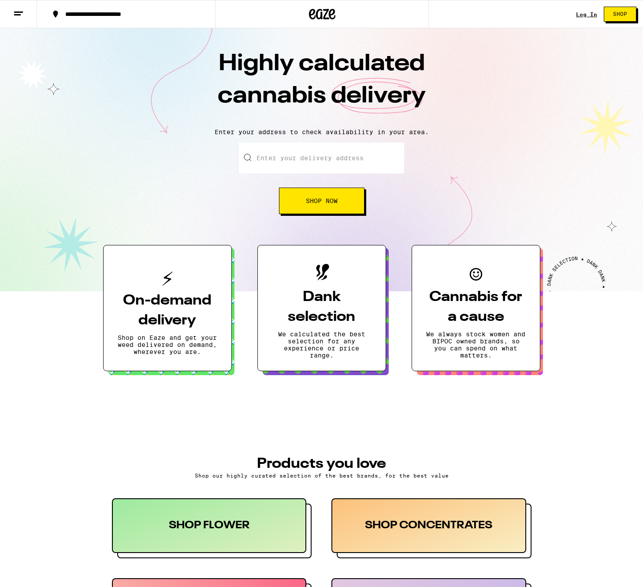
click at [587, 14] on link "Log In" at bounding box center [586, 14] width 21 height 6
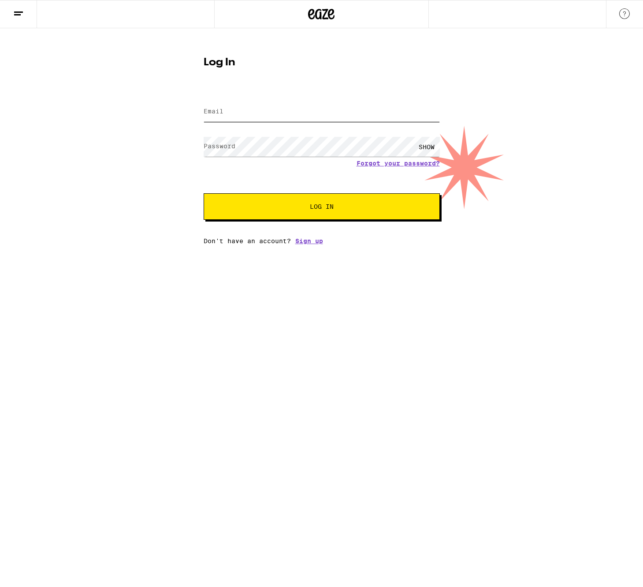
type input "[EMAIL_ADDRESS][DOMAIN_NAME]"
click at [302, 208] on span "Log In" at bounding box center [321, 206] width 165 height 6
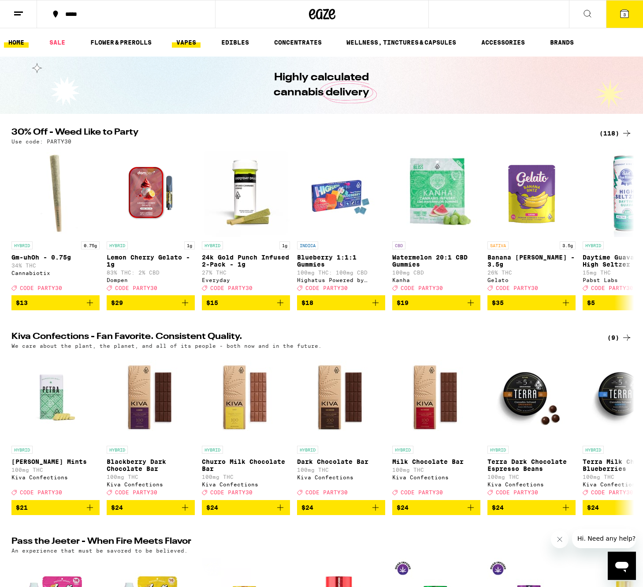
click at [189, 41] on link "VAPES" at bounding box center [186, 42] width 29 height 11
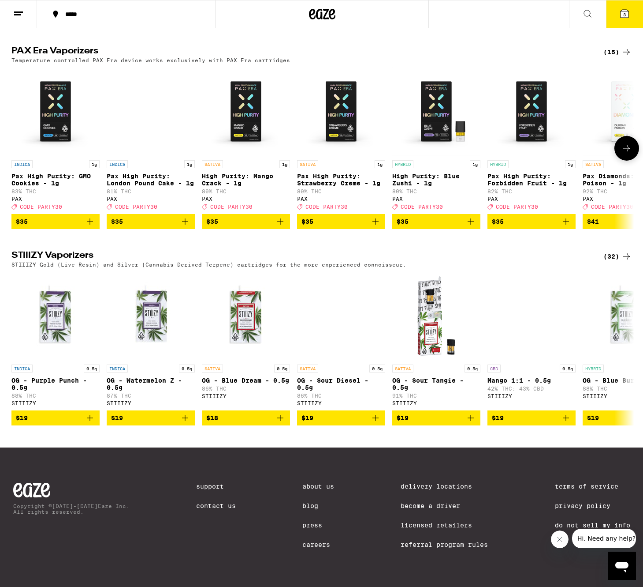
scroll to position [693, 0]
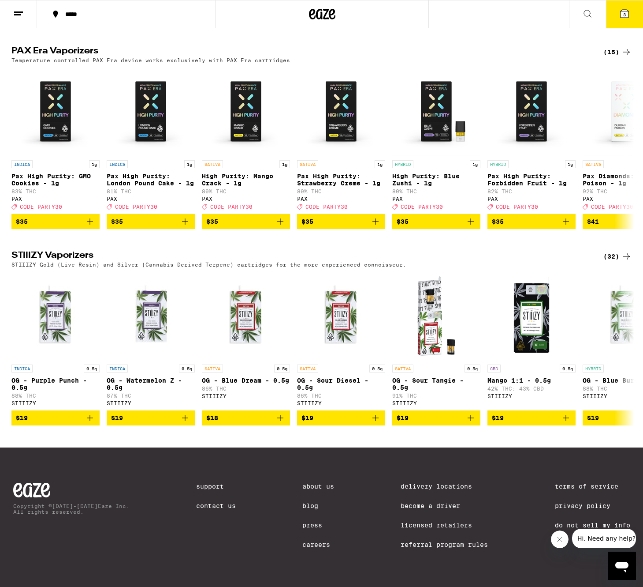
click at [624, 251] on icon at bounding box center [627, 256] width 11 height 11
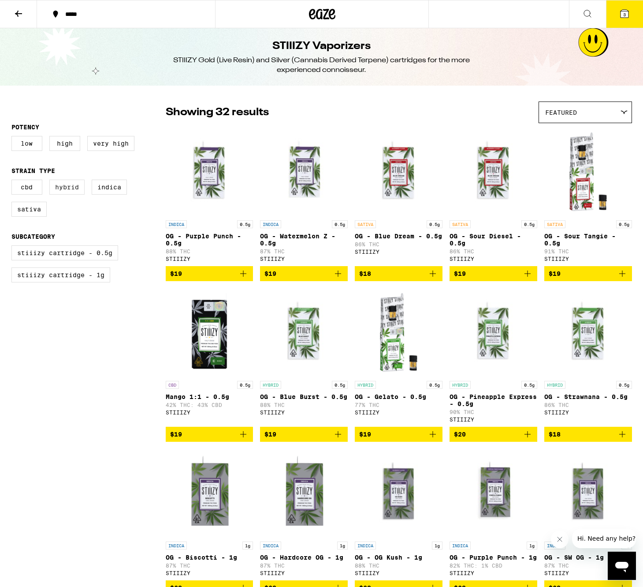
click at [67, 192] on label "Hybrid" at bounding box center [66, 186] width 35 height 15
click at [14, 181] on input "Hybrid" at bounding box center [13, 181] width 0 height 0
checkbox input "true"
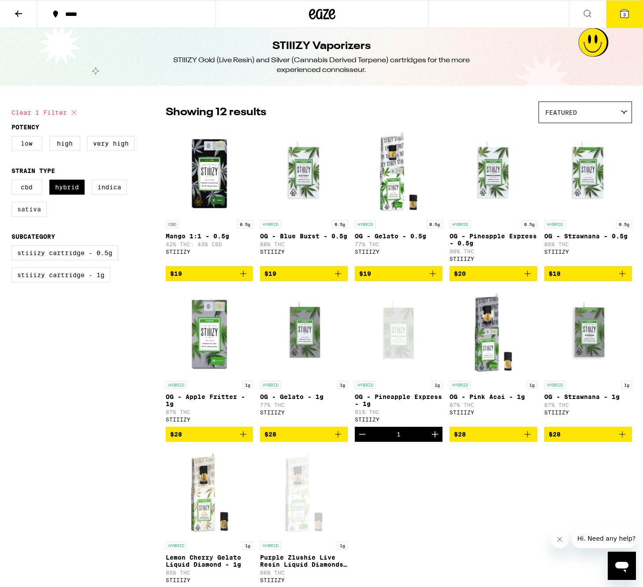
click at [22, 213] on label "Sativa" at bounding box center [28, 209] width 35 height 15
click at [14, 181] on input "Sativa" at bounding box center [13, 181] width 0 height 0
checkbox input "true"
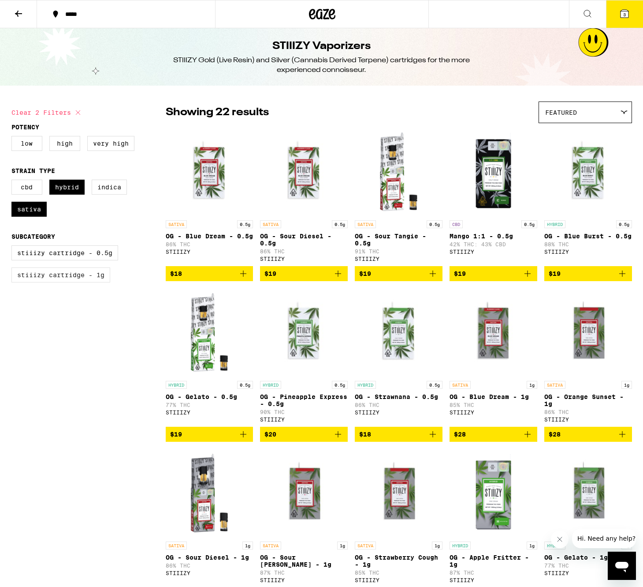
click at [67, 278] on label "STIIIZY Cartridge - 1g" at bounding box center [60, 274] width 99 height 15
click at [14, 247] on input "STIIIZY Cartridge - 1g" at bounding box center [13, 247] width 0 height 0
checkbox input "true"
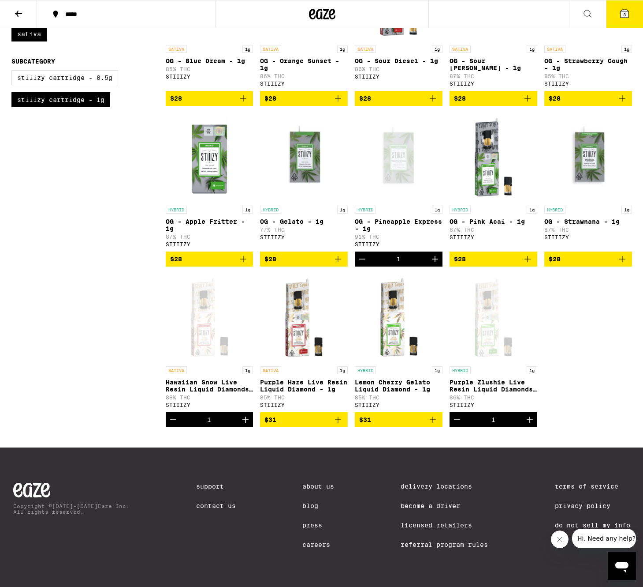
scroll to position [193, 0]
click at [338, 416] on icon "Add to bag" at bounding box center [338, 419] width 6 height 6
click at [432, 415] on icon "Add to bag" at bounding box center [433, 419] width 11 height 11
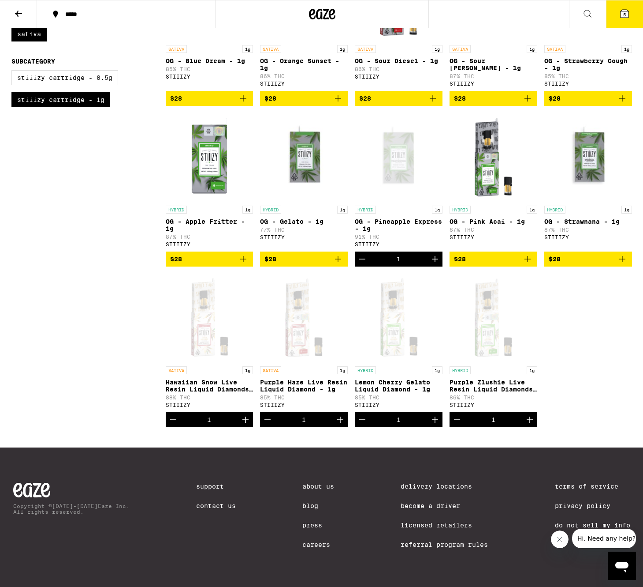
click at [455, 416] on icon "Decrement" at bounding box center [457, 419] width 11 height 11
click at [266, 414] on icon "Decrement" at bounding box center [267, 419] width 11 height 11
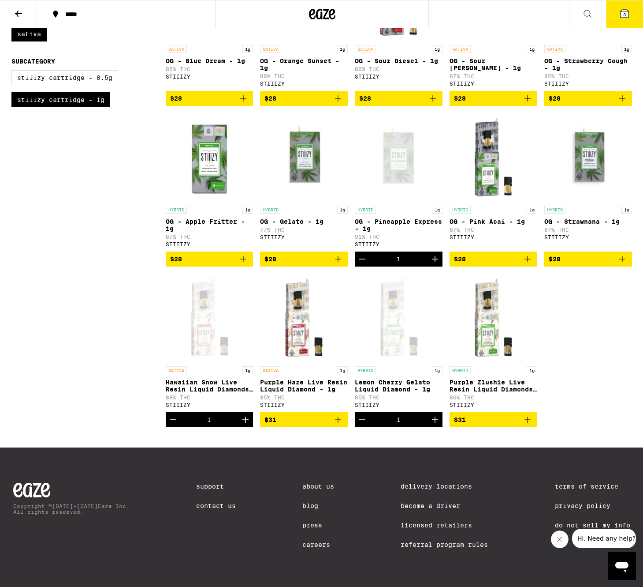
click at [362, 417] on icon "Decrement" at bounding box center [362, 419] width 11 height 11
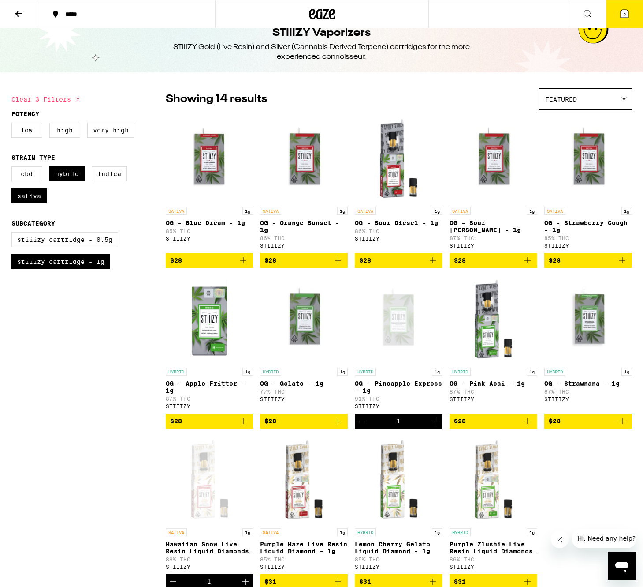
scroll to position [0, 0]
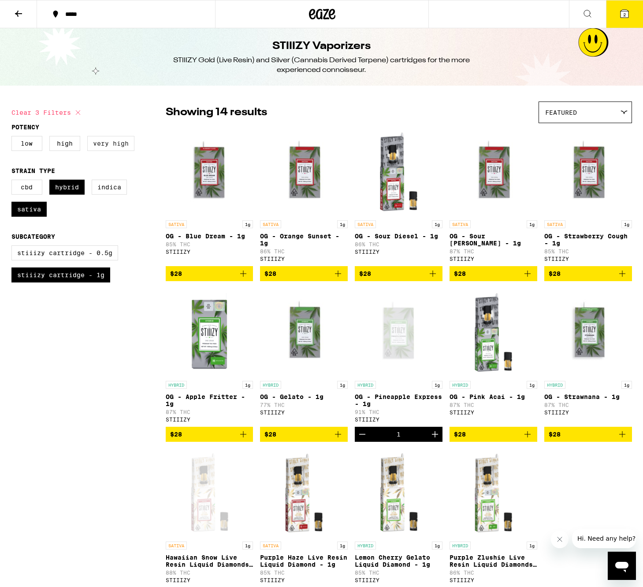
click at [118, 143] on label "Very High" at bounding box center [110, 143] width 47 height 15
click at [14, 138] on input "Very High" at bounding box center [13, 137] width 0 height 0
checkbox input "true"
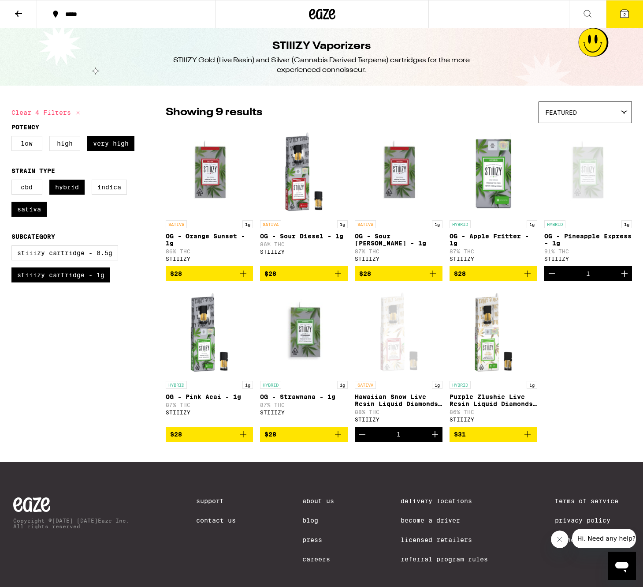
click at [623, 18] on icon at bounding box center [625, 14] width 8 height 8
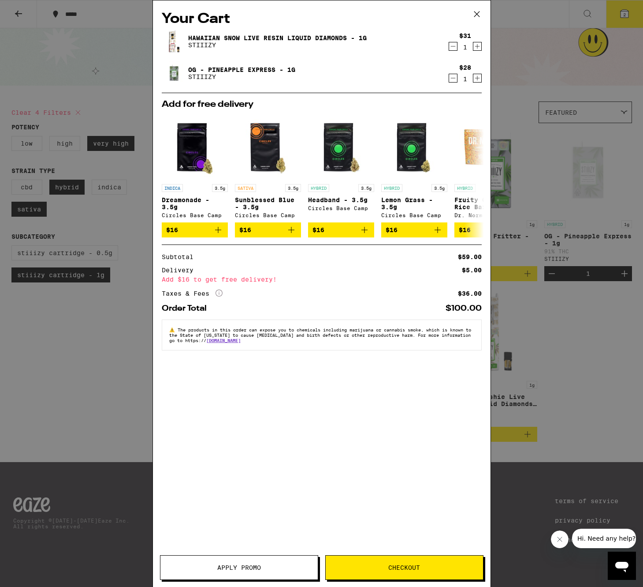
click at [401, 566] on span "Checkout" at bounding box center [405, 567] width 32 height 6
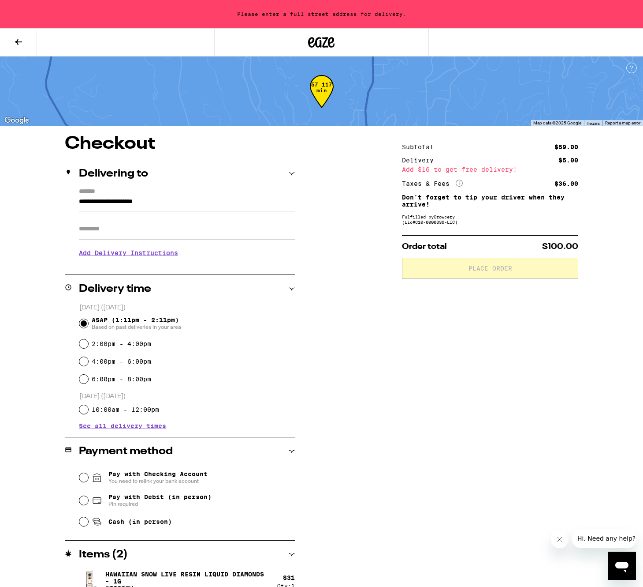
click at [159, 205] on input "**********" at bounding box center [187, 203] width 216 height 15
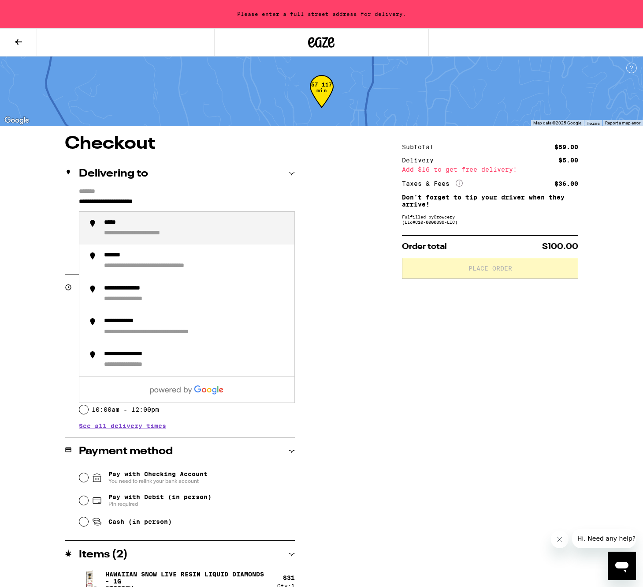
drag, startPoint x: 194, startPoint y: 202, endPoint x: 66, endPoint y: 197, distance: 128.9
click at [66, 197] on div "**********" at bounding box center [180, 226] width 230 height 76
click at [153, 230] on div "**********" at bounding box center [195, 228] width 183 height 19
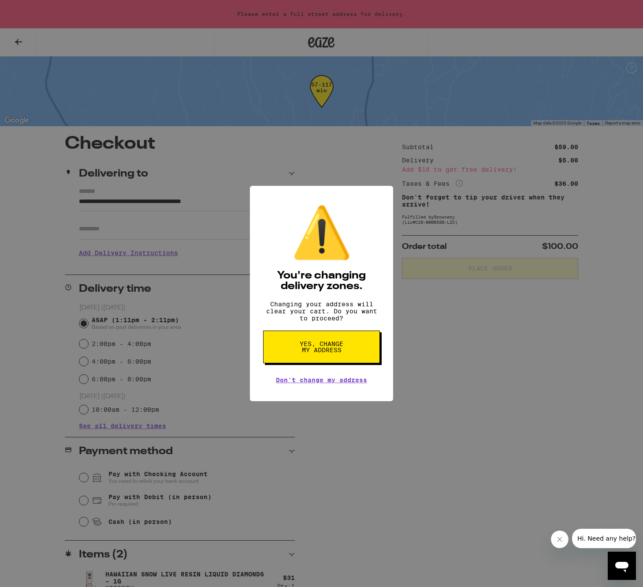
click at [319, 353] on span "Yes, change my address" at bounding box center [321, 346] width 45 height 12
type input "**********"
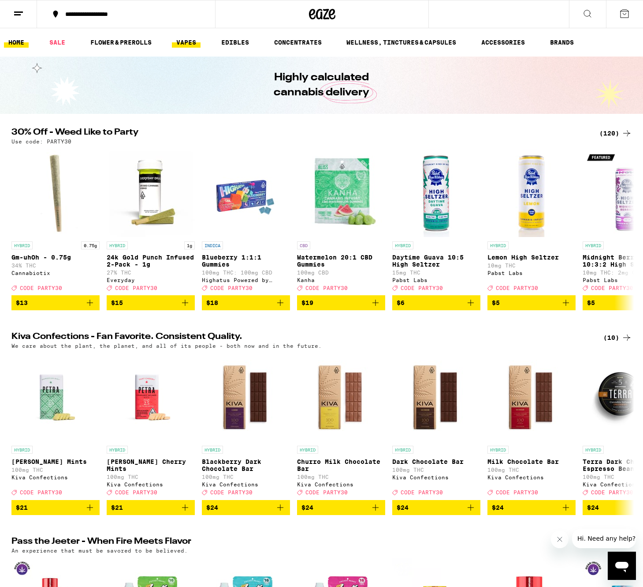
click at [186, 41] on link "VAPES" at bounding box center [186, 42] width 29 height 11
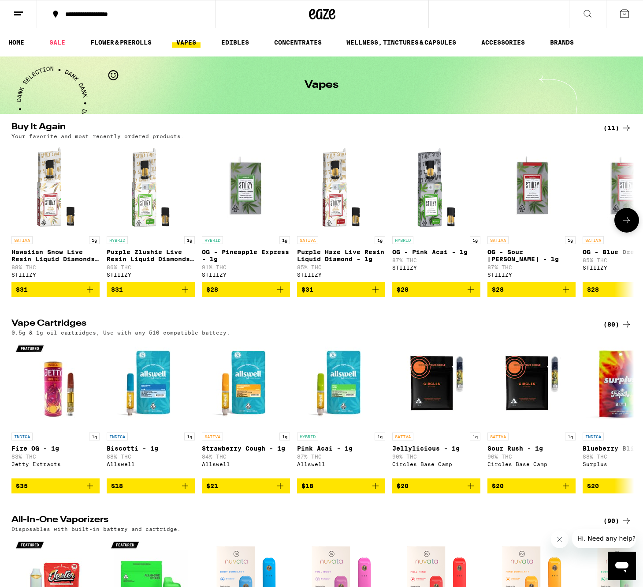
click at [88, 295] on icon "Add to bag" at bounding box center [90, 289] width 11 height 11
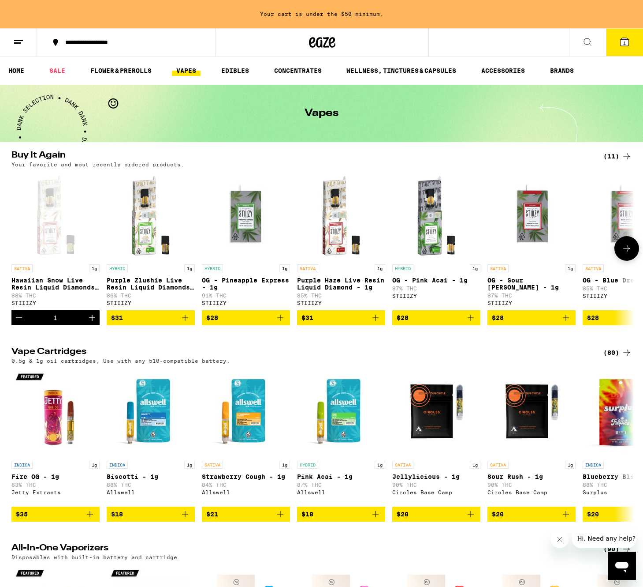
click at [282, 322] on icon "Add to bag" at bounding box center [280, 317] width 11 height 11
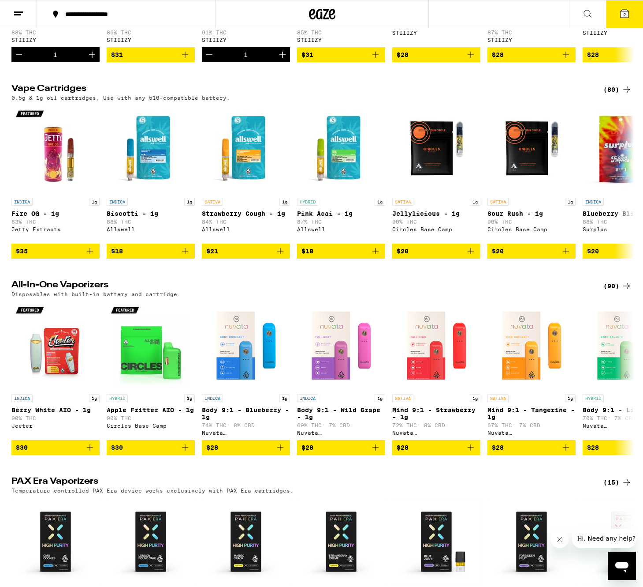
scroll to position [223, 0]
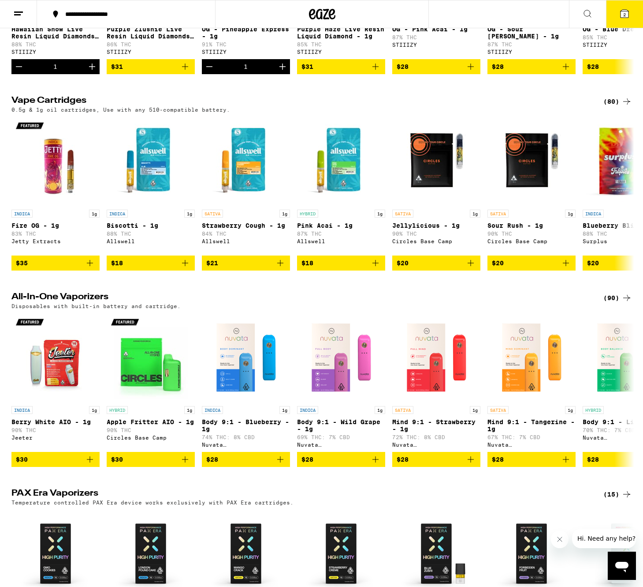
click at [615, 16] on button "2" at bounding box center [624, 13] width 37 height 27
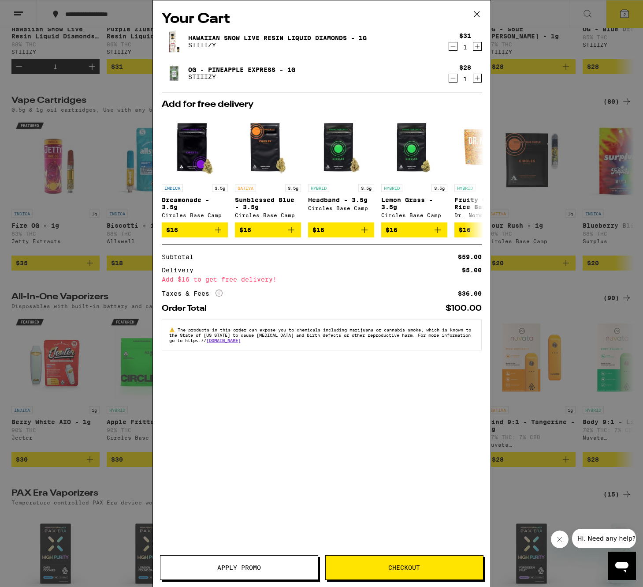
click at [377, 568] on span "Checkout" at bounding box center [404, 567] width 157 height 6
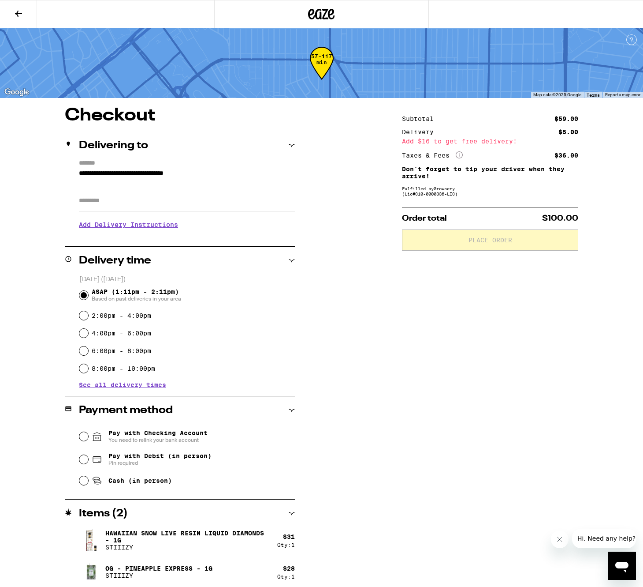
click at [135, 229] on h3 "Add Delivery Instructions" at bounding box center [187, 224] width 216 height 20
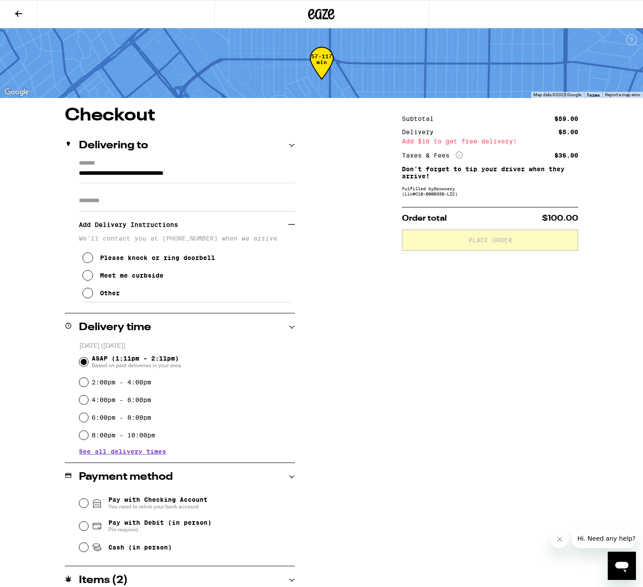
click at [120, 278] on div "Meet me curbside" at bounding box center [132, 275] width 64 height 7
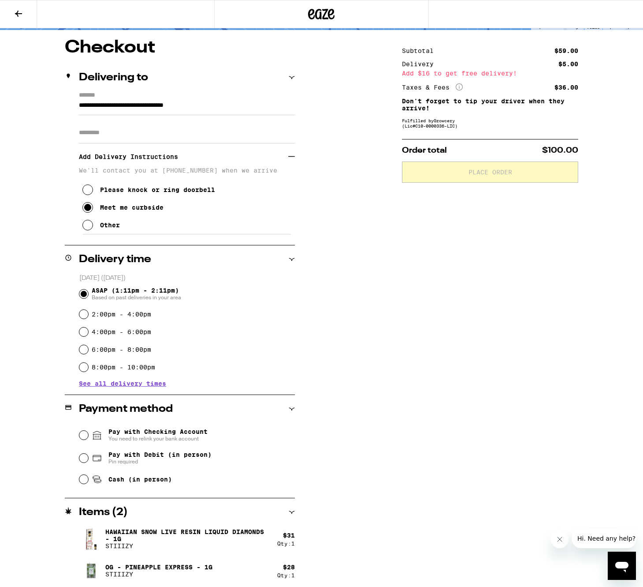
scroll to position [71, 0]
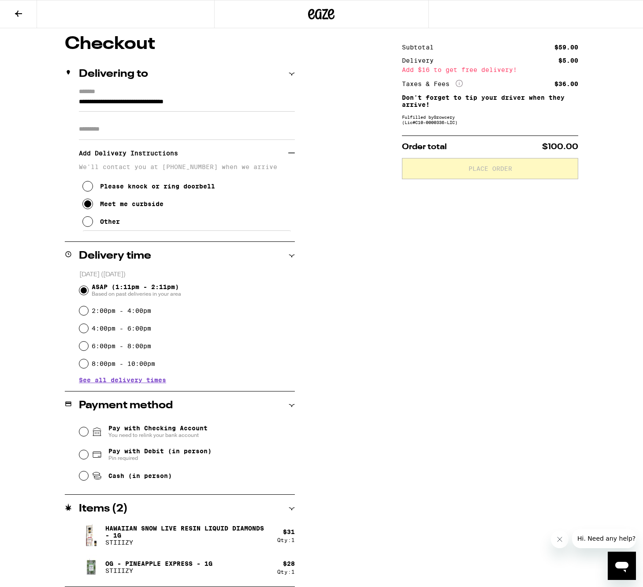
click at [115, 479] on span "Cash (in person)" at bounding box center [140, 475] width 64 height 7
click at [88, 479] on input "Cash (in person)" at bounding box center [83, 475] width 9 height 9
radio input "true"
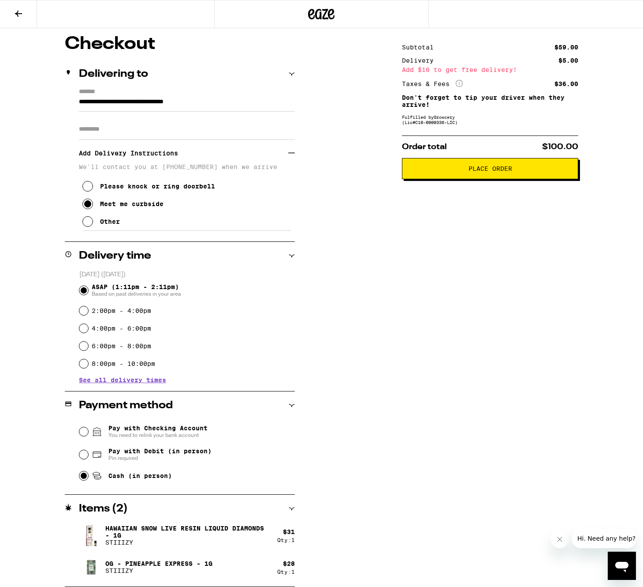
click at [437, 165] on button "Place Order" at bounding box center [490, 168] width 176 height 21
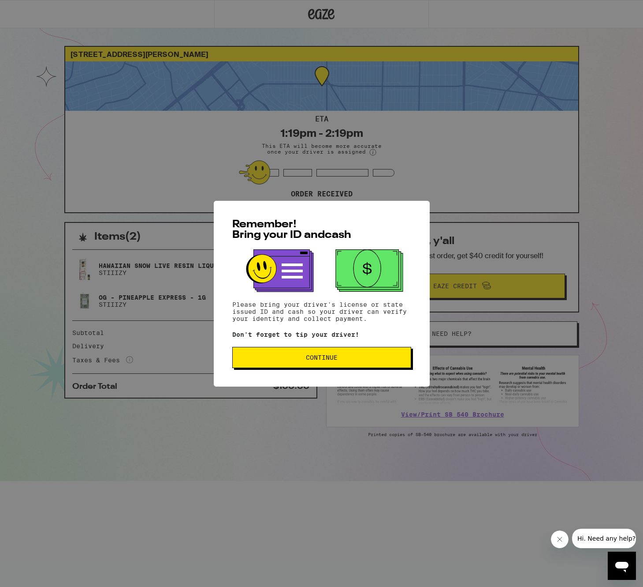
click at [352, 357] on span "Continue" at bounding box center [322, 357] width 164 height 6
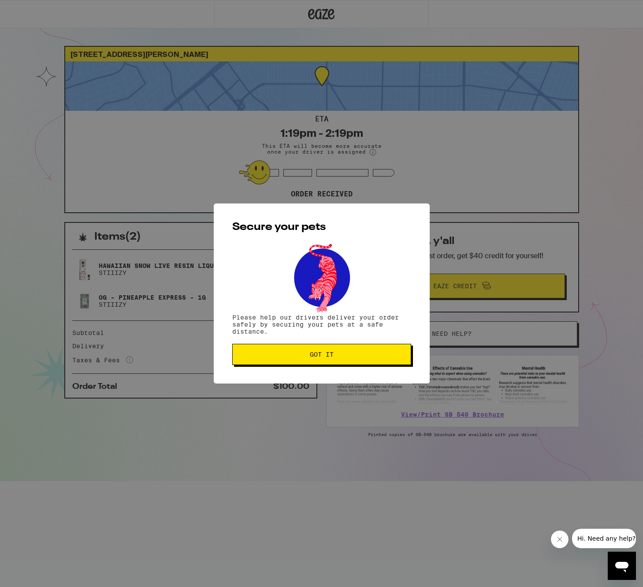
click at [352, 357] on span "Got it" at bounding box center [322, 354] width 164 height 6
